Goal: Task Accomplishment & Management: Manage account settings

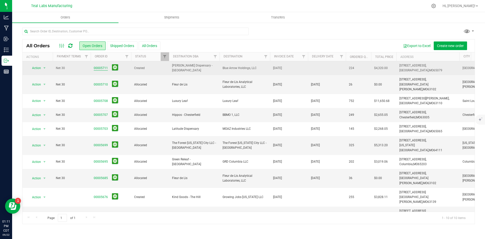
click at [105, 68] on link "00005711" at bounding box center [101, 68] width 14 height 5
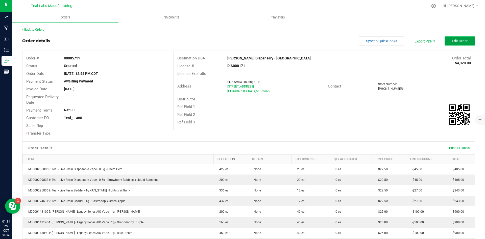
click at [466, 40] on button "Edit Order" at bounding box center [459, 40] width 30 height 9
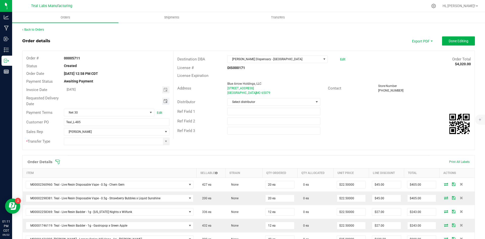
click at [164, 99] on span "Toggle calendar" at bounding box center [165, 101] width 4 height 4
click at [107, 149] on span "24" at bounding box center [108, 151] width 7 height 8
type input "[DATE]"
click at [164, 144] on span at bounding box center [166, 141] width 6 height 7
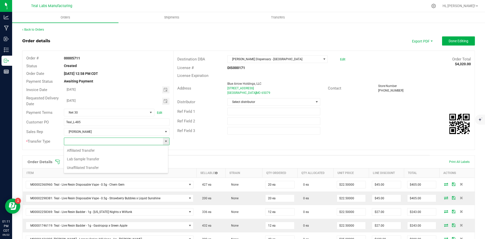
scroll to position [8, 104]
click at [145, 168] on li "Unaffiliated Transfer" at bounding box center [116, 167] width 104 height 9
type input "Unaffiliated Transfer"
click at [352, 129] on div "Ref Field 3" at bounding box center [323, 131] width 301 height 10
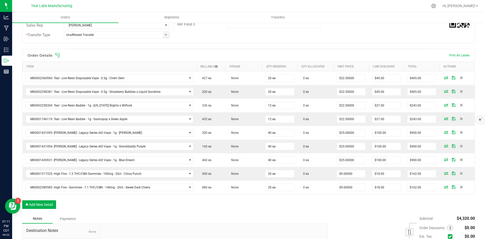
scroll to position [126, 0]
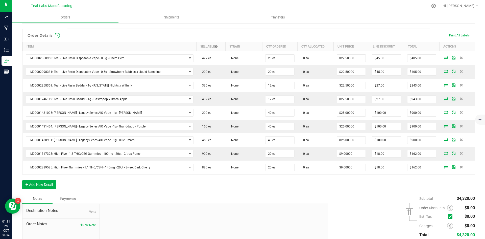
click at [246, 192] on div "Order Details Print All Labels Item Sellable Strain Qty Ordered Qty Allocated U…" at bounding box center [248, 111] width 452 height 165
click at [50, 180] on button "Add New Detail" at bounding box center [39, 184] width 34 height 9
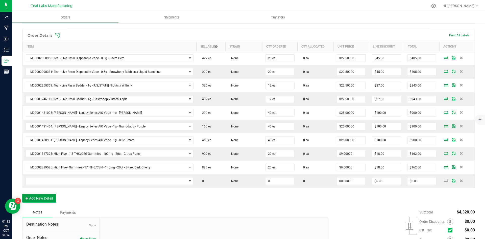
click at [48, 195] on button "Add New Detail" at bounding box center [39, 198] width 34 height 9
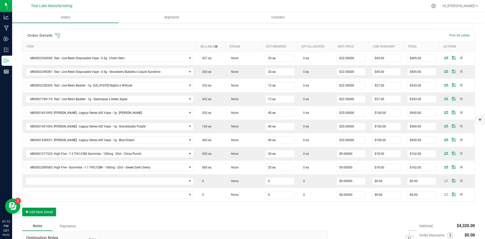
click at [48, 211] on button "Add New Detail" at bounding box center [39, 211] width 34 height 9
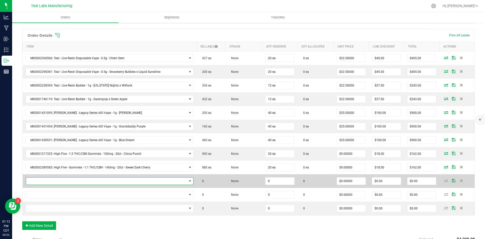
click at [86, 178] on span "NO DATA FOUND" at bounding box center [106, 180] width 161 height 7
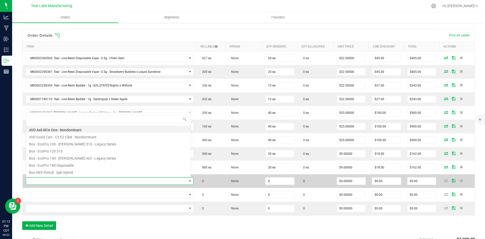
scroll to position [8, 164]
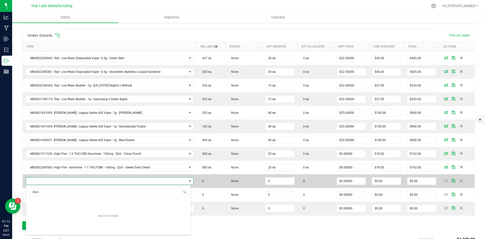
type input "blue d"
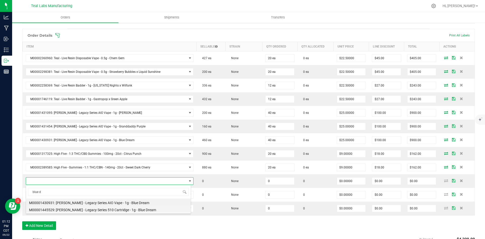
click at [120, 209] on li "M00001445529: [PERSON_NAME] - Legacy Series 510 Cartridge - 1g - Blue Dream" at bounding box center [108, 208] width 165 height 7
type input "0 ea"
type input "$22.50000"
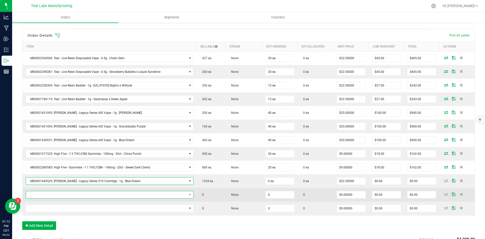
click at [70, 196] on span "NO DATA FOUND" at bounding box center [106, 194] width 161 height 7
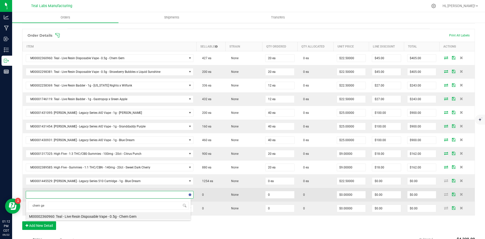
type input "chem gem"
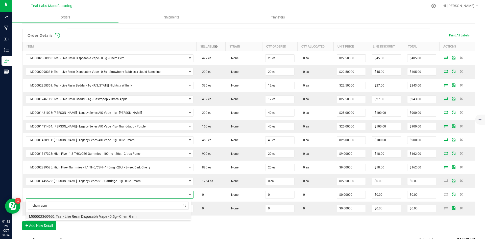
click at [119, 217] on li "M00002360960: Teal - Live Resin Disposable Vape - 0.5g - Chem Gem" at bounding box center [108, 215] width 165 height 7
type input "0 ea"
type input "$22.50000"
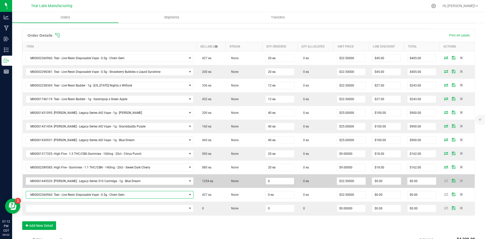
click at [276, 181] on input "0" at bounding box center [279, 180] width 29 height 7
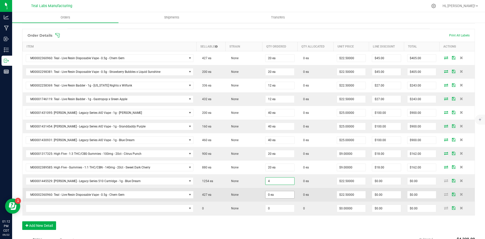
type input "4 ea"
type input "$90.00"
click at [275, 196] on input "0" at bounding box center [279, 194] width 29 height 7
type input "4"
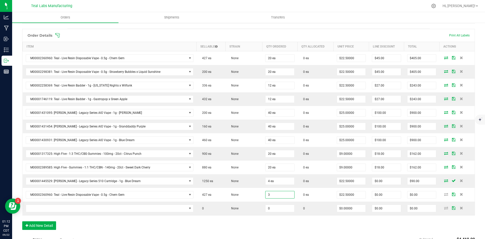
type input "3 ea"
type input "$67.50"
click at [184, 218] on div "Order Details Print All Labels Item Sellable Strain Qty Ordered Qty Allocated U…" at bounding box center [248, 132] width 452 height 206
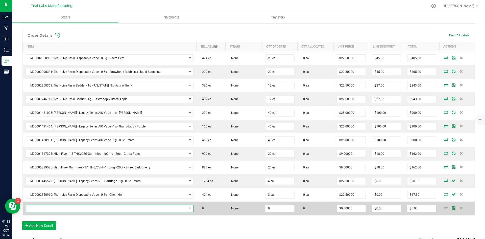
click at [50, 207] on span "NO DATA FOUND" at bounding box center [106, 207] width 161 height 7
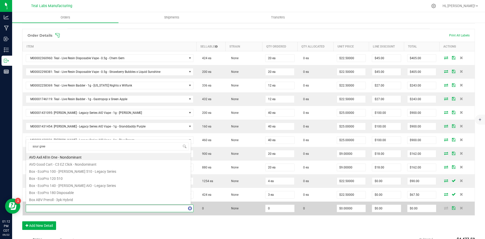
type input "sour green"
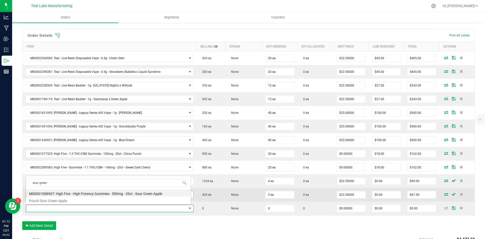
click at [141, 193] on li "M00001088907: High Five - High Potency Gummies - 500mg - 20ct - Sour Green Apple" at bounding box center [108, 192] width 165 height 7
type input "0 ea"
type input "$25.00000"
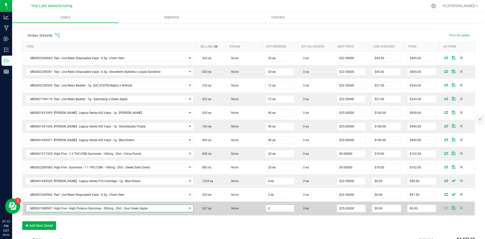
click at [288, 208] on input "0" at bounding box center [279, 207] width 29 height 7
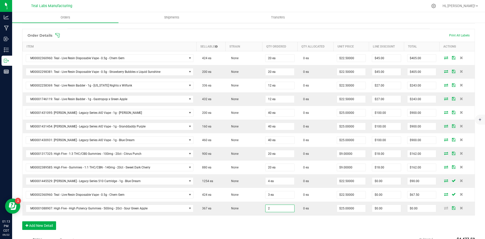
type input "2 ea"
type input "$50.00"
click at [289, 228] on div "Order Details Print All Labels Item Sellable Strain Qty Ordered Qty Allocated U…" at bounding box center [248, 132] width 452 height 206
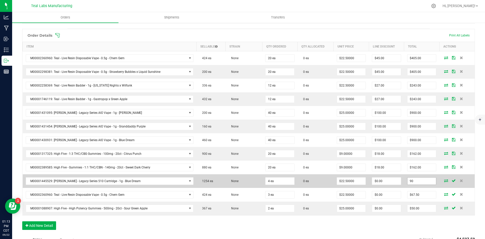
click at [418, 180] on input "90" at bounding box center [421, 180] width 29 height 7
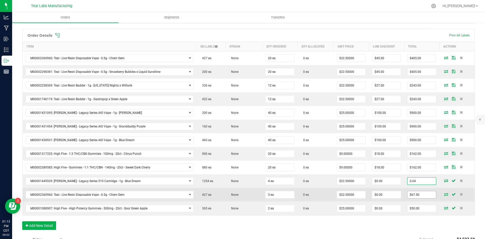
type input "0.04"
type input "$0.01000"
type input "$0.04"
click at [416, 193] on input "67.5" at bounding box center [421, 194] width 29 height 7
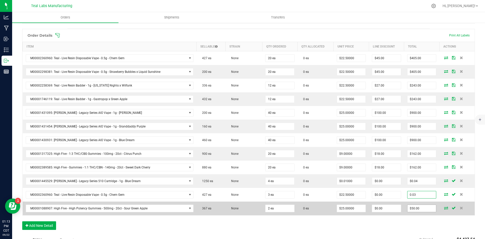
type input "0.03"
type input "$0.01000"
type input "$0.03"
click at [420, 205] on input "50" at bounding box center [421, 207] width 29 height 7
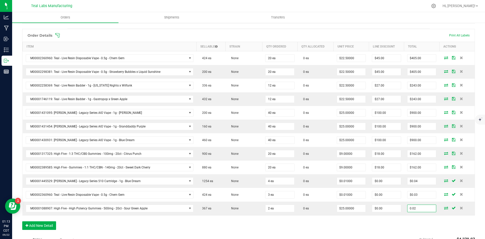
type input "0.02"
type input "$0.01000"
type input "$0.02"
click at [368, 224] on div "Order Details Print All Labels Item Sellable Strain Qty Ordered Qty Allocated U…" at bounding box center [248, 132] width 452 height 206
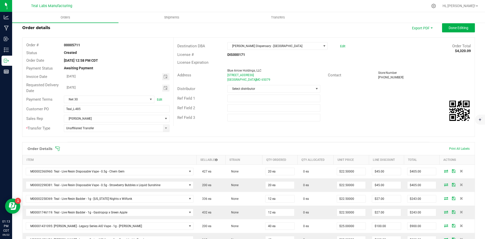
scroll to position [0, 0]
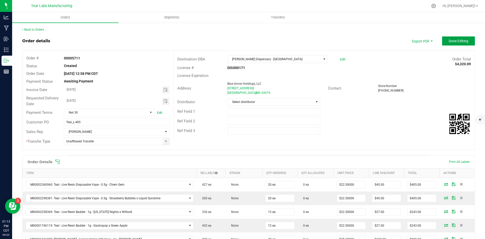
click at [453, 38] on button "Done Editing" at bounding box center [458, 40] width 33 height 9
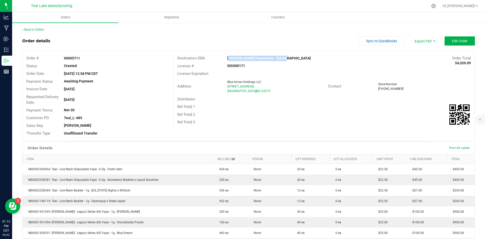
drag, startPoint x: 279, startPoint y: 59, endPoint x: 226, endPoint y: 59, distance: 52.8
click at [226, 59] on div "[PERSON_NAME] Dispensary - [GEOGRAPHIC_DATA]" at bounding box center [285, 58] width 125 height 5
copy strong "[PERSON_NAME] Dispensary - [GEOGRAPHIC_DATA]"
click at [423, 57] on span "Invoice PDF" at bounding box center [420, 56] width 31 height 7
click at [381, 39] on span "Sync to QuickBooks" at bounding box center [381, 41] width 31 height 4
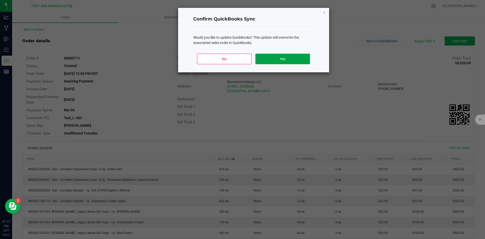
click at [295, 59] on button "Yes" at bounding box center [282, 59] width 54 height 11
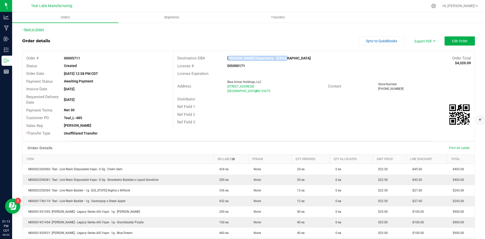
click at [38, 29] on link "Back to Orders" at bounding box center [33, 30] width 22 height 4
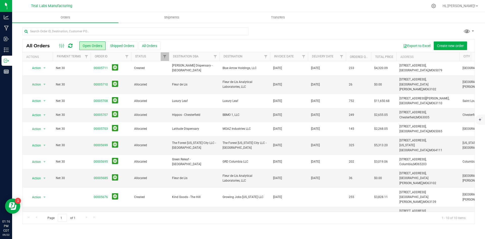
click at [317, 28] on div at bounding box center [248, 34] width 452 height 12
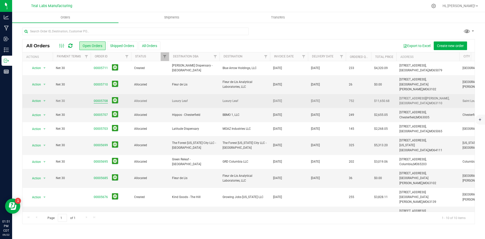
click at [100, 98] on link "00005708" at bounding box center [101, 100] width 14 height 5
